Goal: Transaction & Acquisition: Purchase product/service

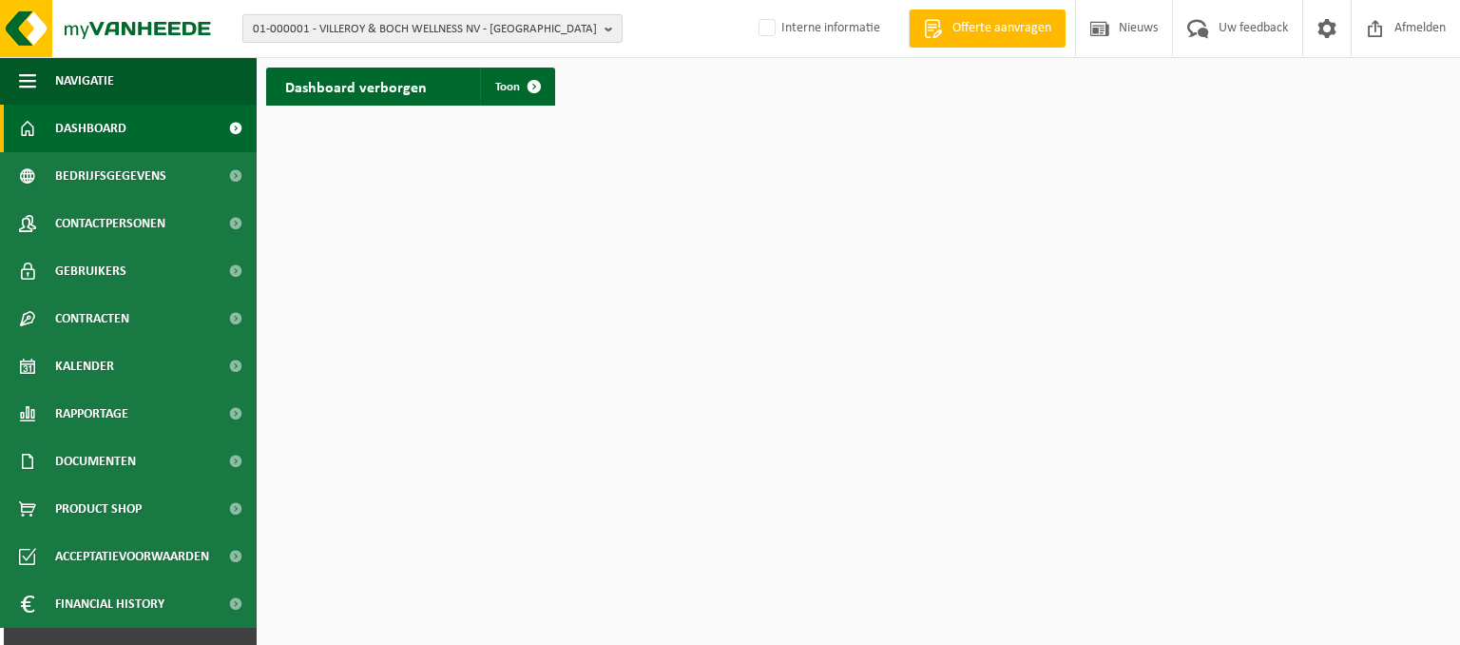
click at [418, 37] on span "01-000001 - VILLEROY & BOCH WELLNESS NV - ROESELARE" at bounding box center [425, 29] width 344 height 29
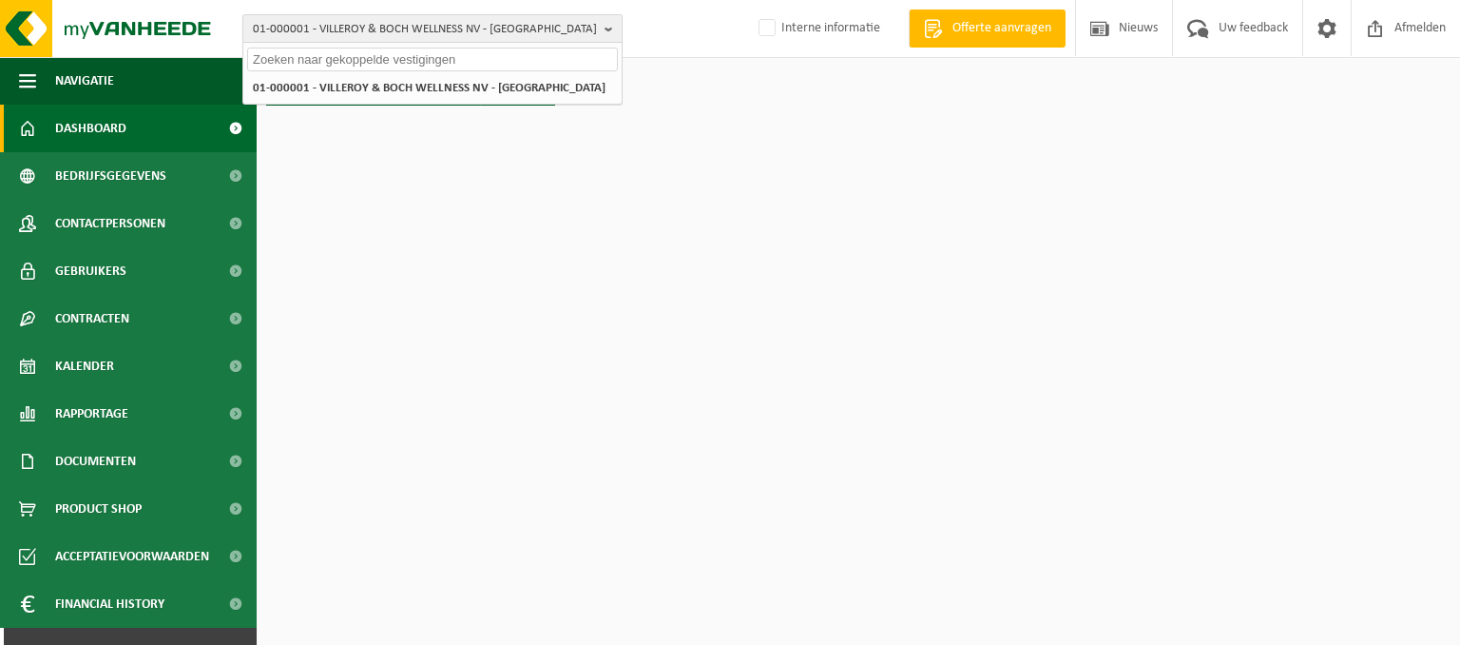
click at [306, 39] on span "01-000001 - VILLEROY & BOCH WELLNESS NV - ROESELARE" at bounding box center [425, 29] width 344 height 29
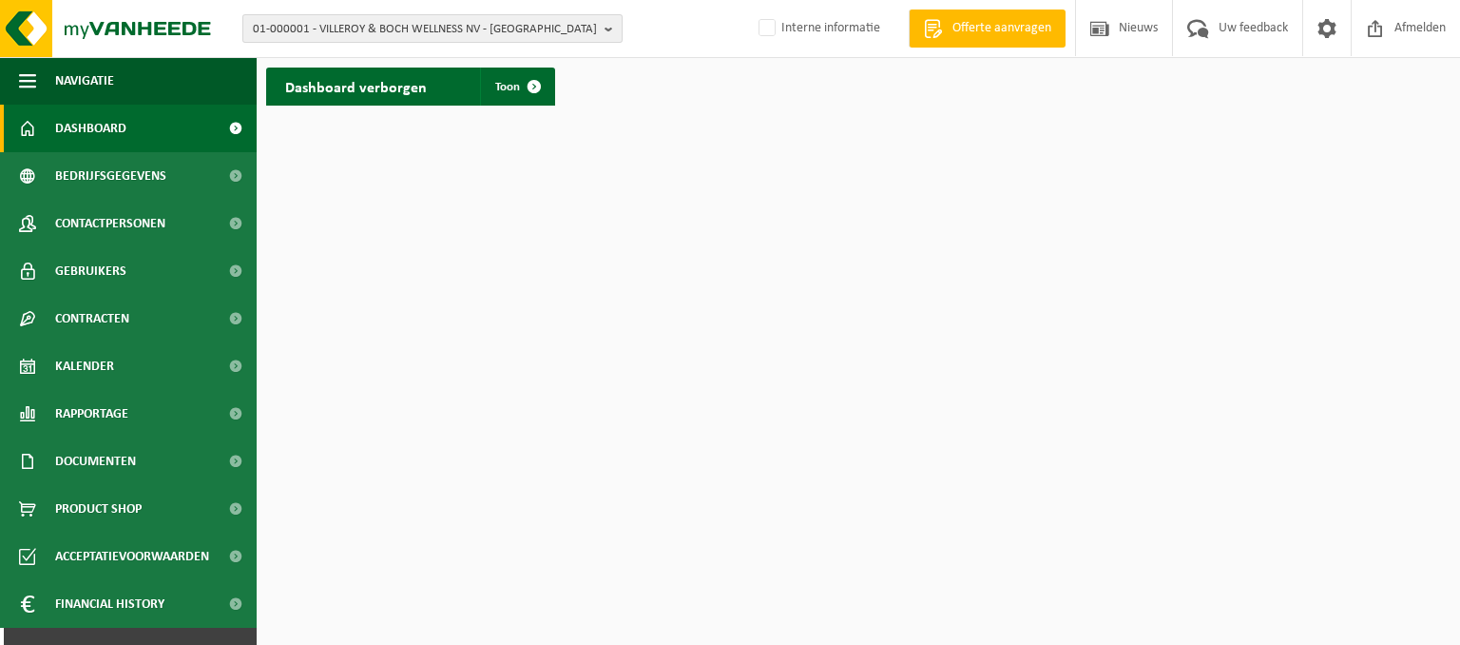
click at [346, 29] on span "01-000001 - VILLEROY & BOCH WELLNESS NV - ROESELARE" at bounding box center [425, 29] width 344 height 29
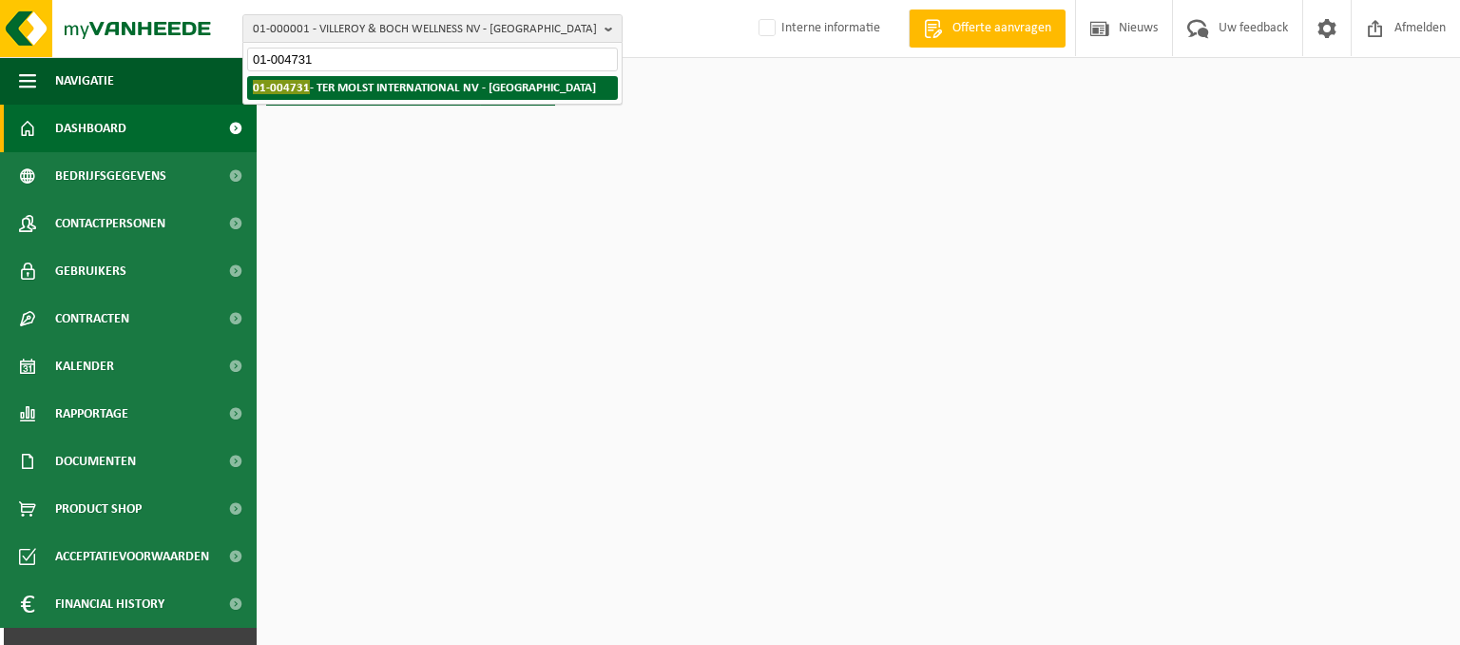
type input "01-004731"
click at [401, 85] on strong "01-004731 - TER MOLST INTERNATIONAL NV - OOSTROZEBEKE" at bounding box center [424, 87] width 343 height 14
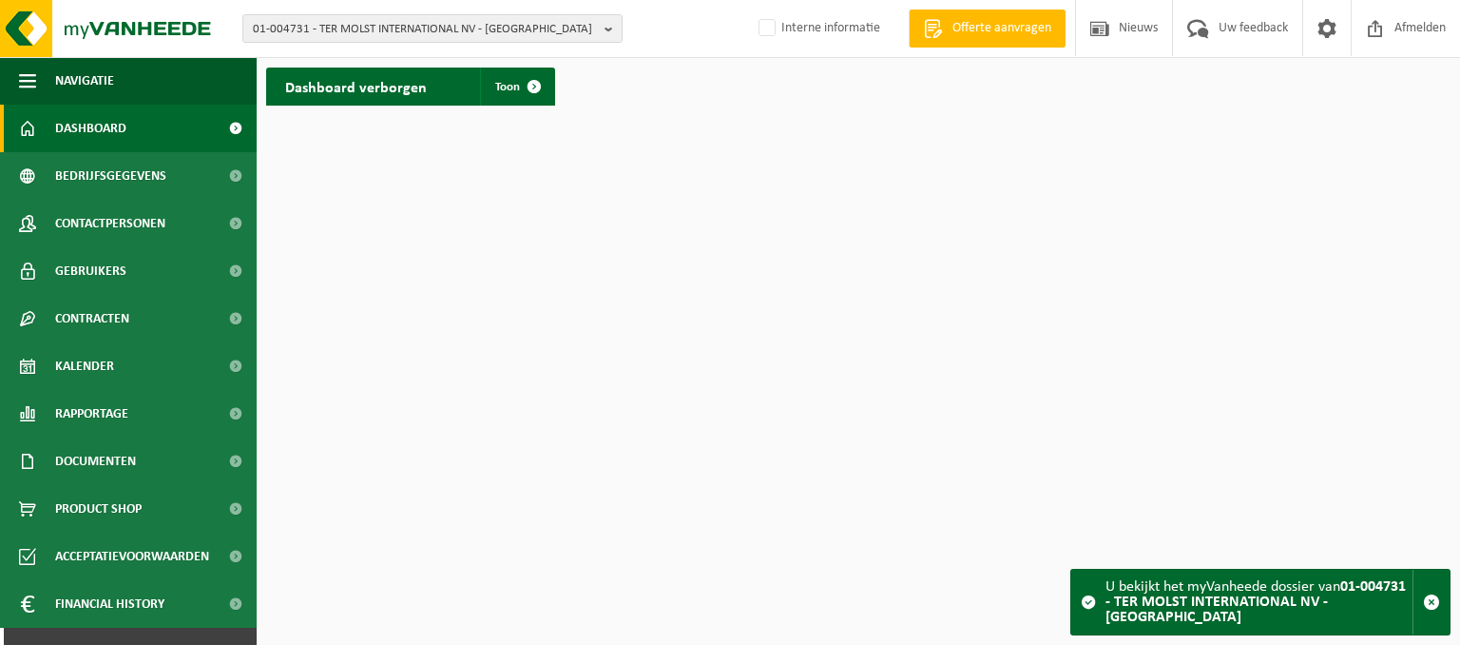
scroll to position [30, 0]
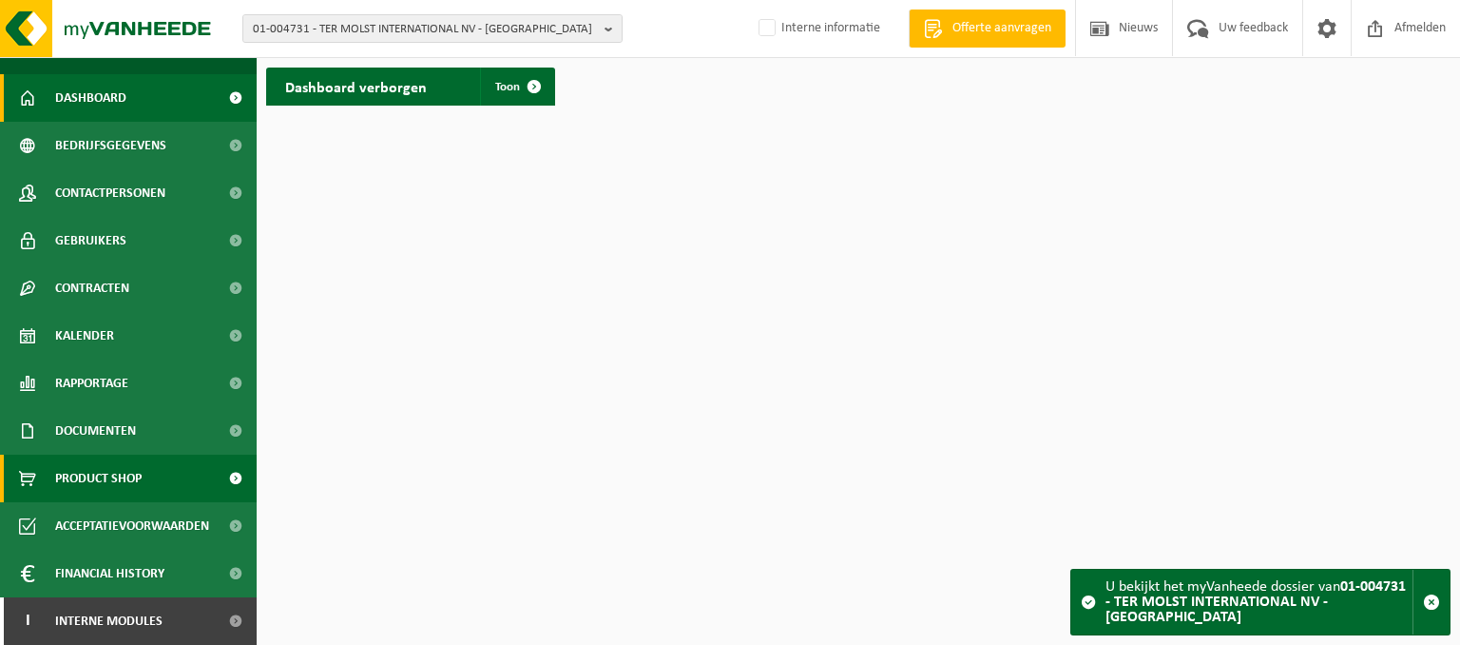
click at [117, 468] on span "Product Shop" at bounding box center [98, 478] width 87 height 48
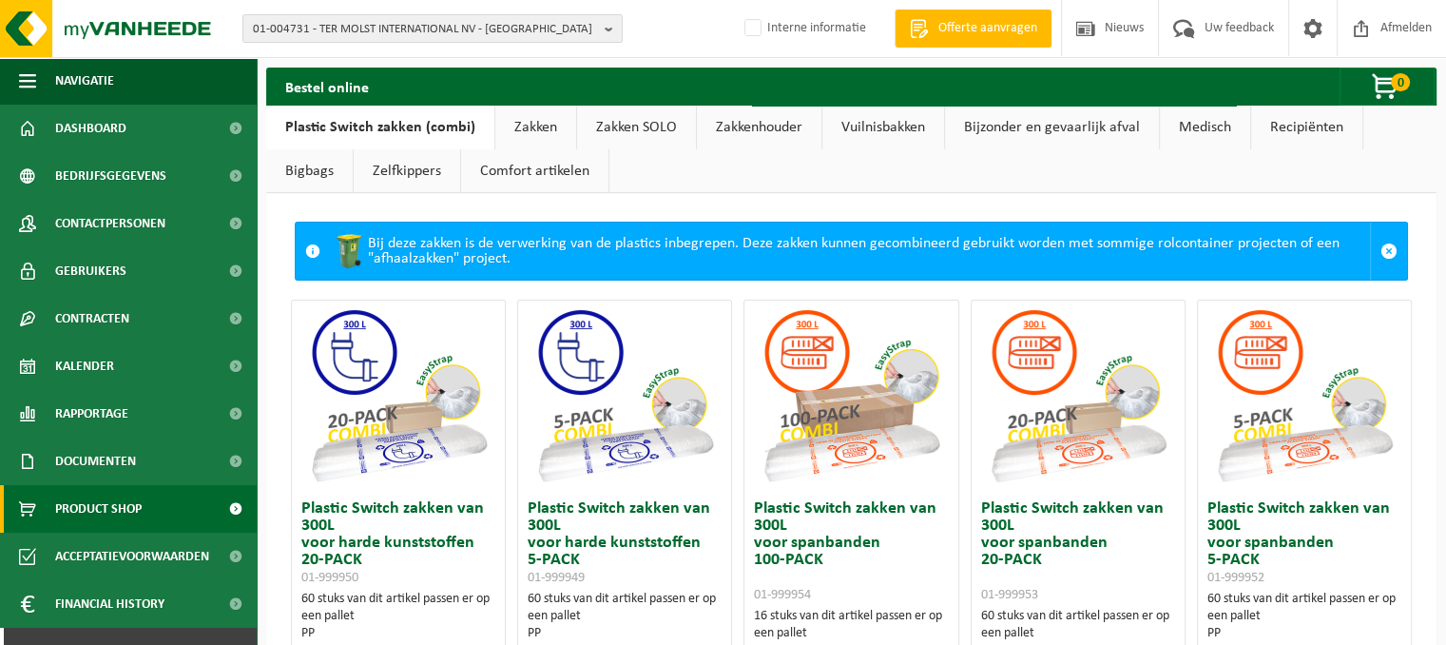
click at [532, 124] on link "Zakken" at bounding box center [535, 128] width 81 height 44
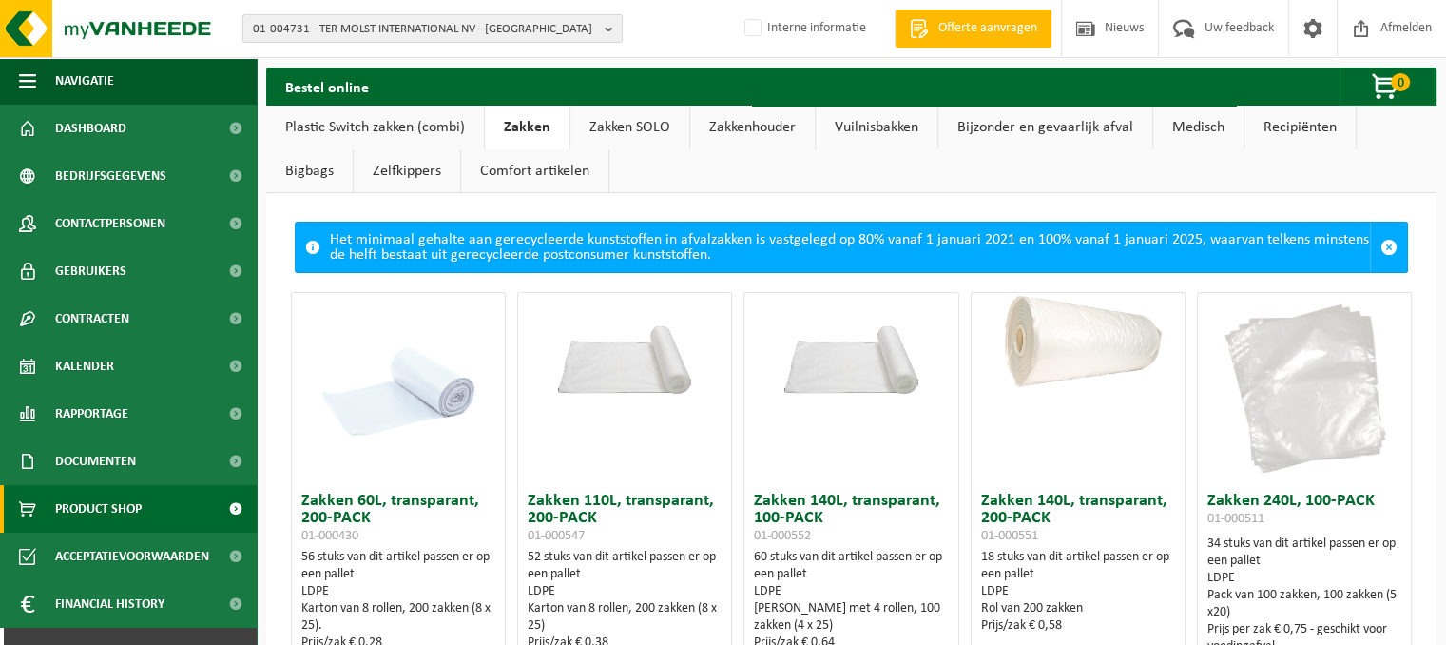
click at [641, 126] on link "Zakken SOLO" at bounding box center [630, 128] width 119 height 44
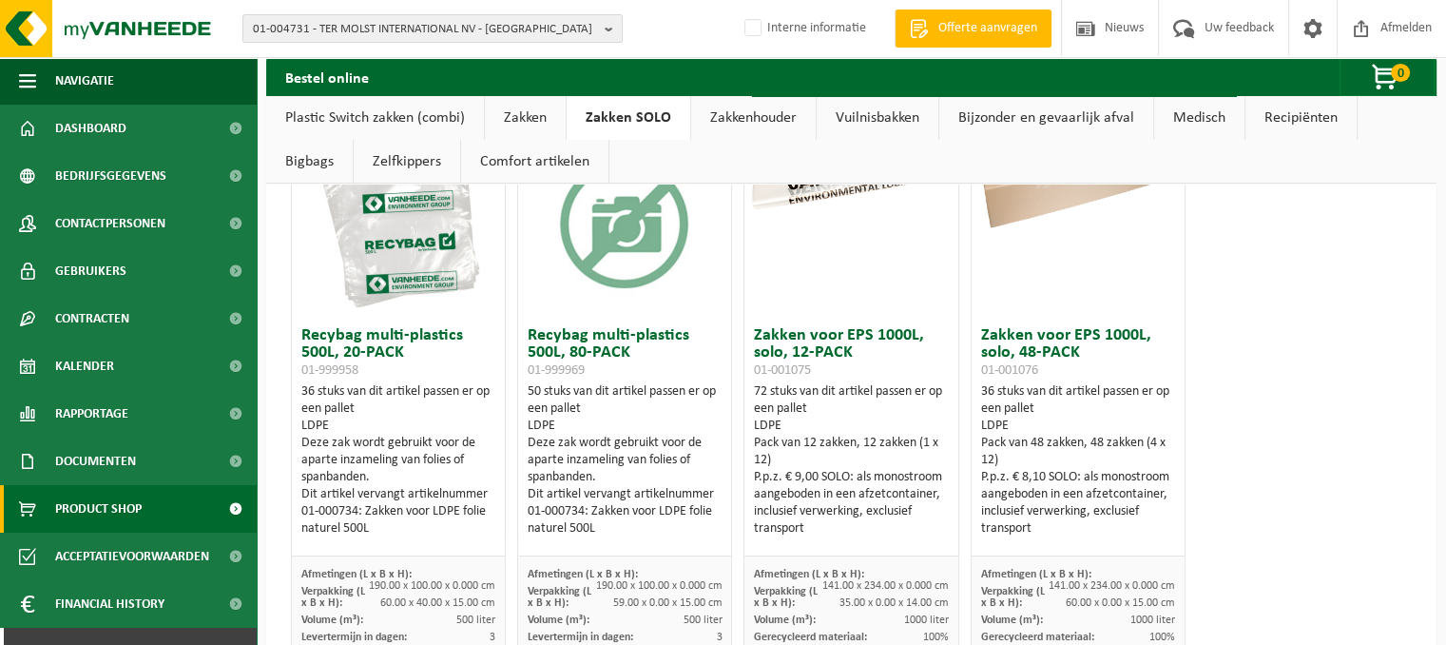
scroll to position [95, 0]
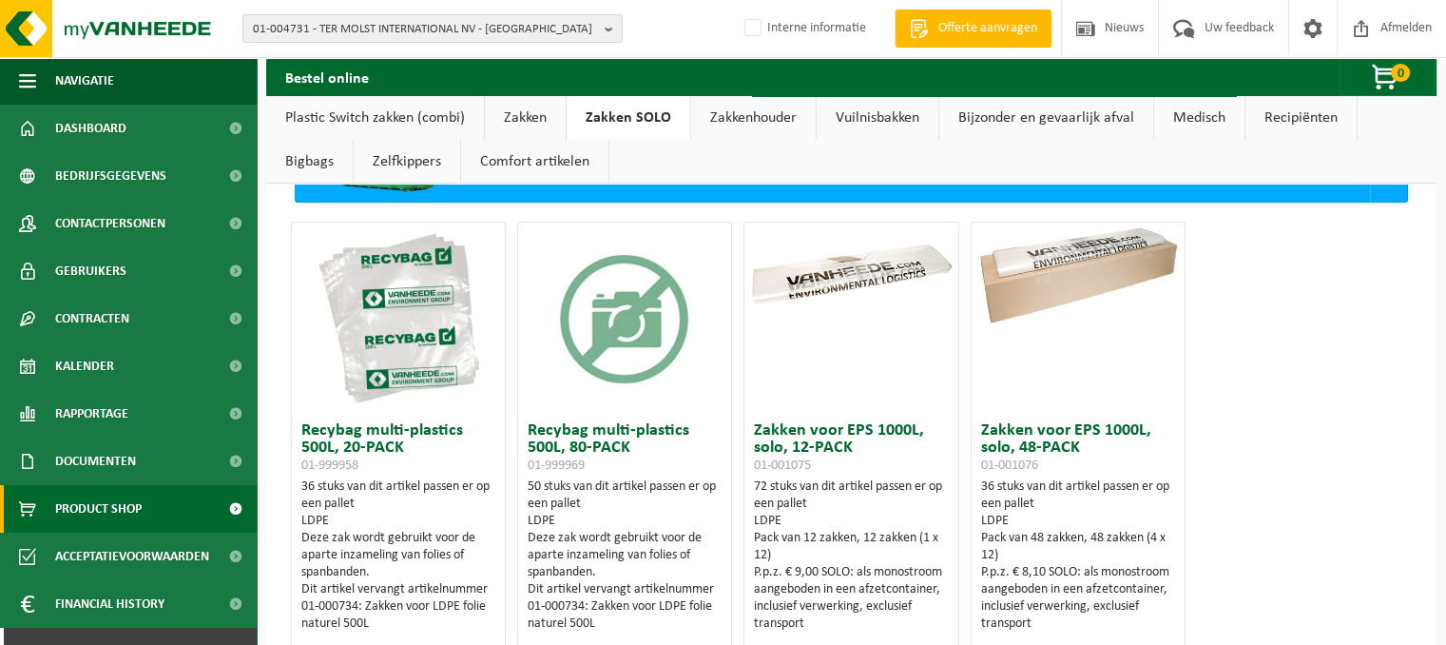
click at [1246, 436] on div "Recybag multi-plastics 500L, 20-PACK 01-999958 36 stuks van dit artikel passen …" at bounding box center [851, 519] width 1132 height 614
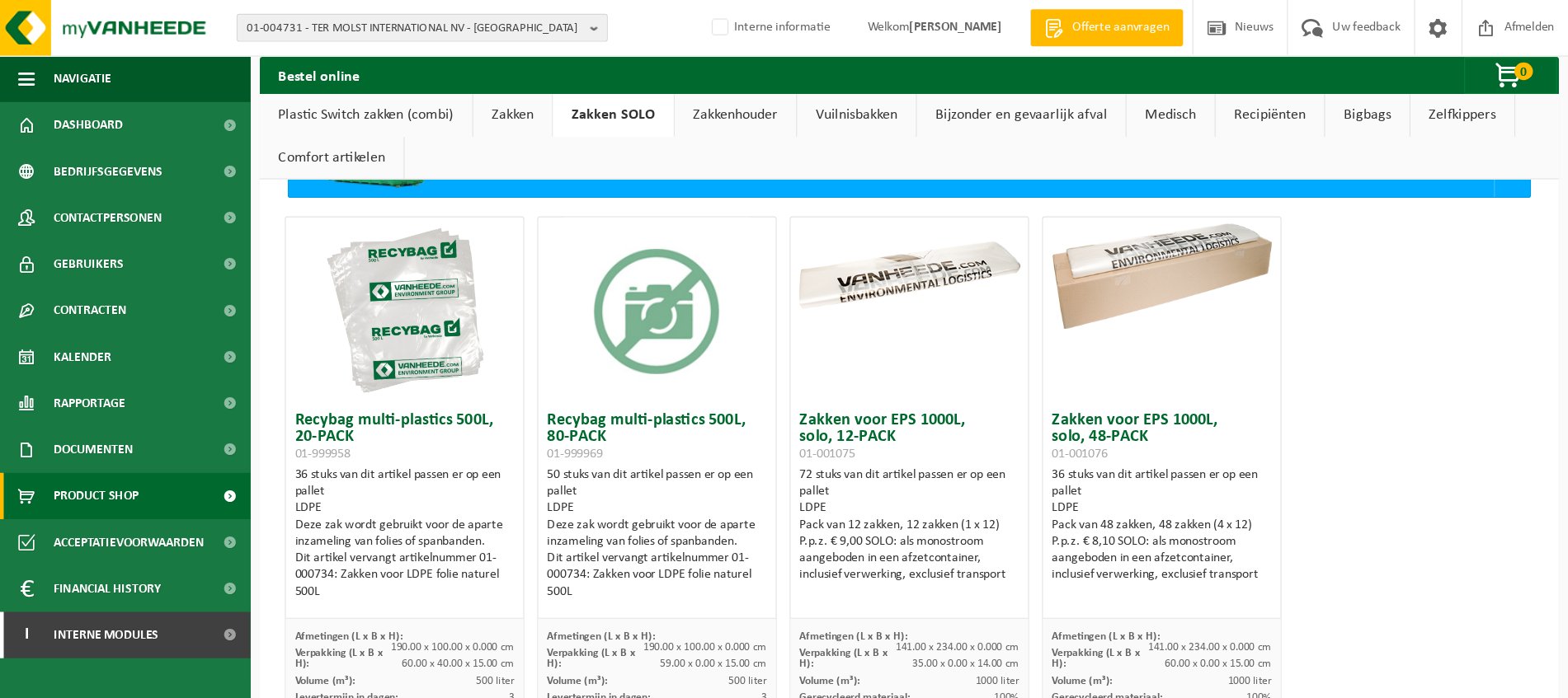
scroll to position [42, 0]
